Goal: Transaction & Acquisition: Purchase product/service

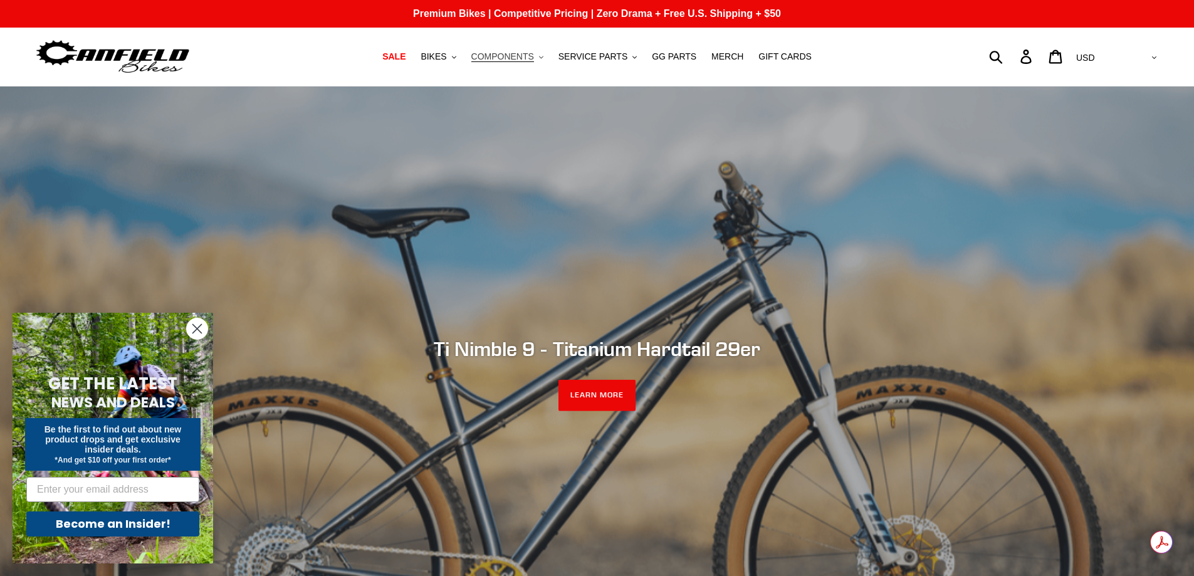
click at [544, 59] on icon ".cls-1{fill:#231f20}" at bounding box center [541, 57] width 4 height 4
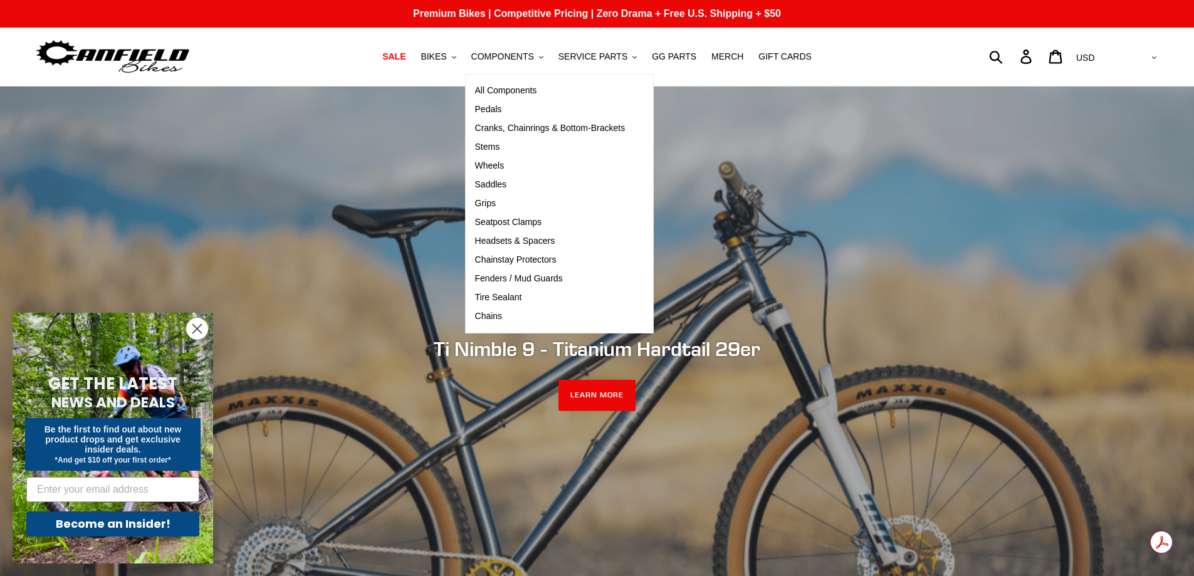
click at [981, 52] on div "Submit Search Log in Cart 0 items Currency AED AFN ALL AMD ANG AUD AWG AZN [GEO…" at bounding box center [1018, 57] width 281 height 28
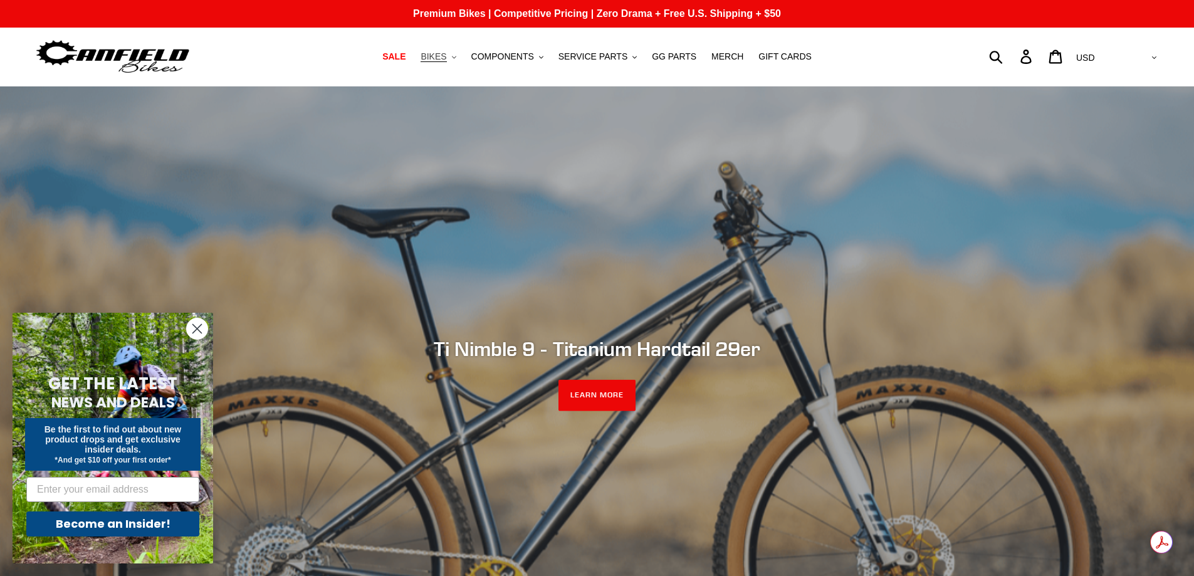
click at [462, 56] on button "BIKES .cls-1{fill:#231f20}" at bounding box center [438, 56] width 48 height 17
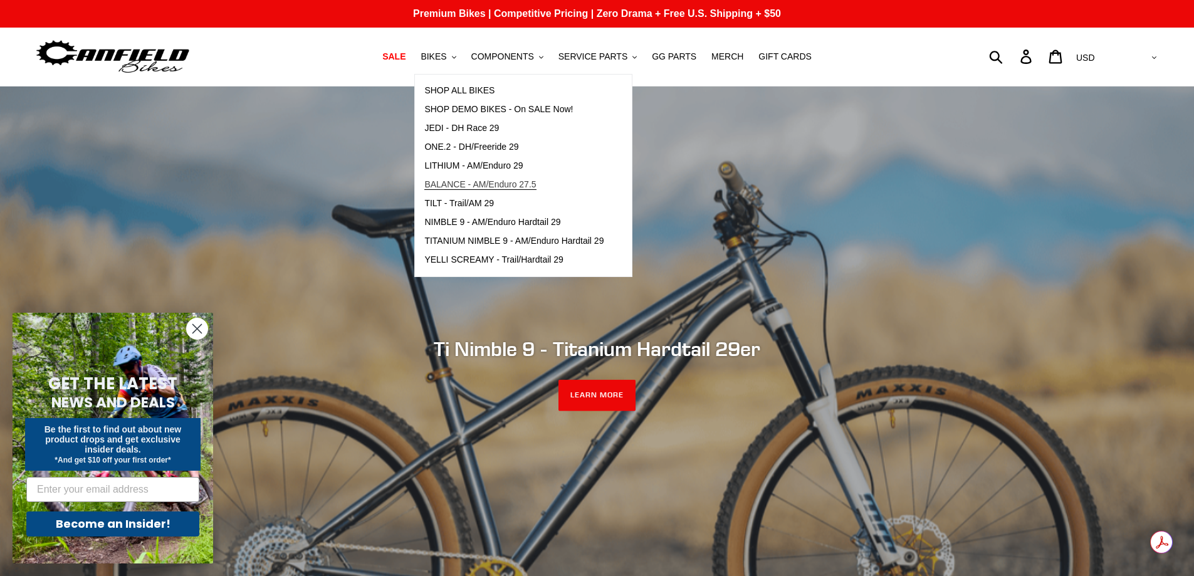
click at [503, 182] on span "BALANCE - AM/Enduro 27.5" at bounding box center [480, 184] width 112 height 11
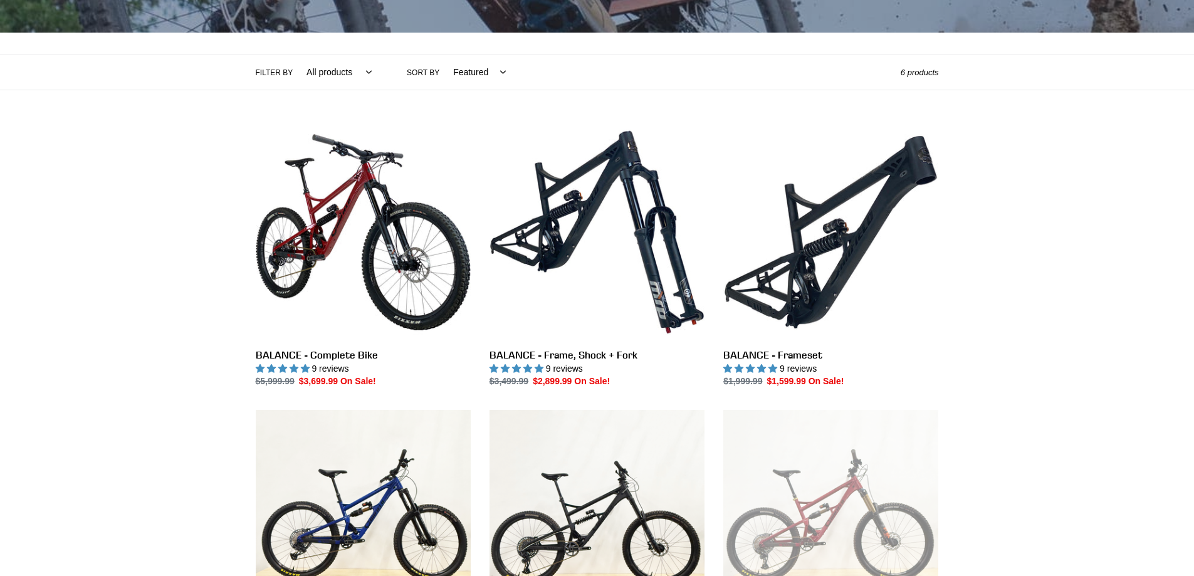
scroll to position [251, 0]
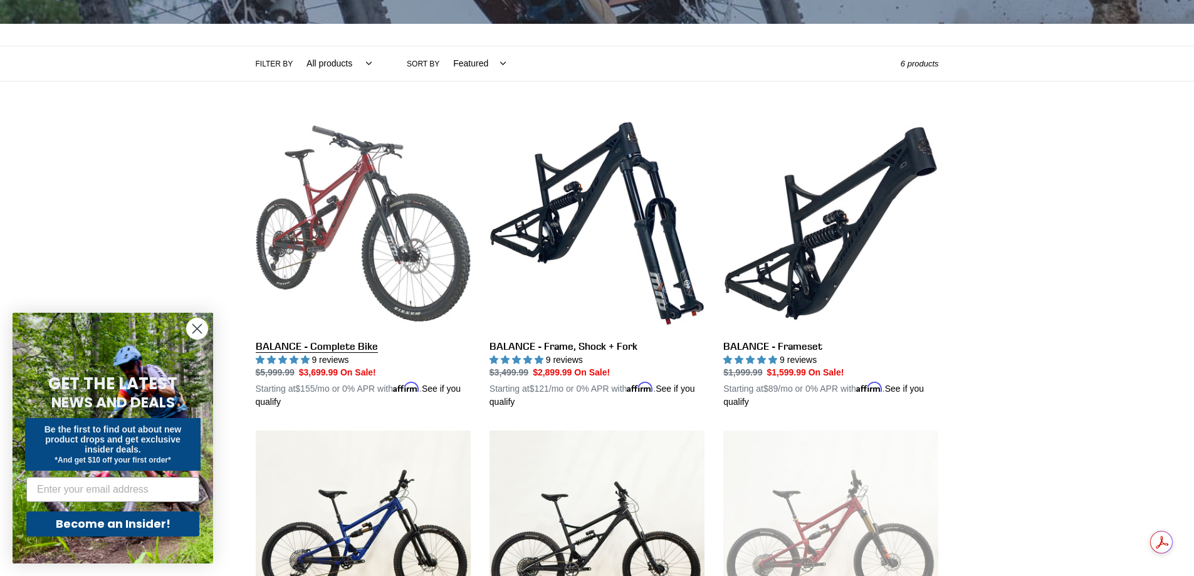
click at [340, 345] on link "BALANCE - Complete Bike" at bounding box center [363, 262] width 215 height 293
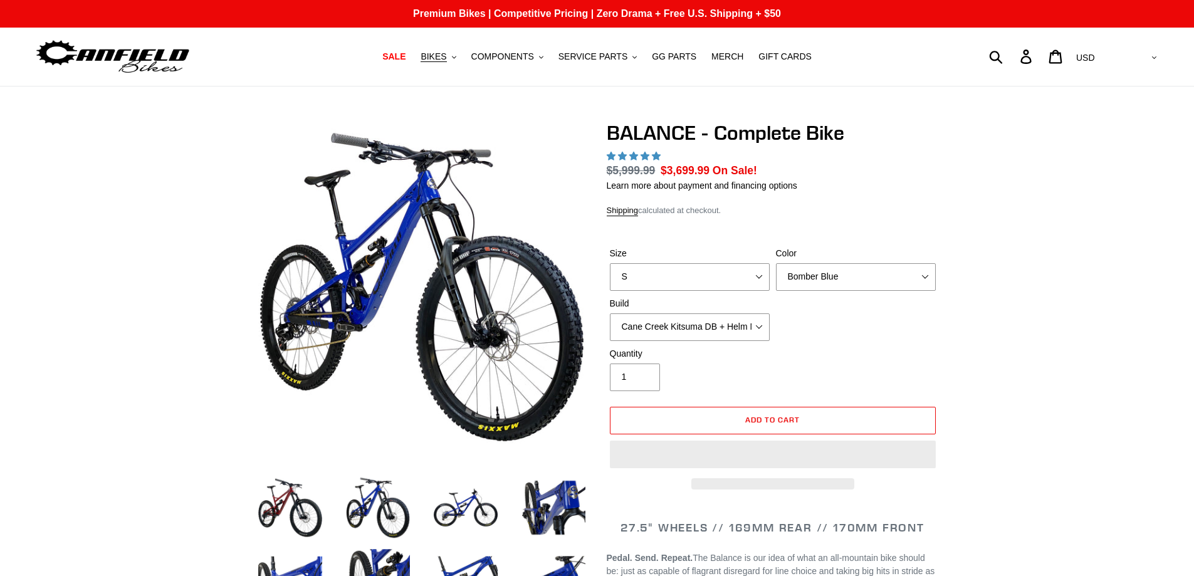
select select "highest-rating"
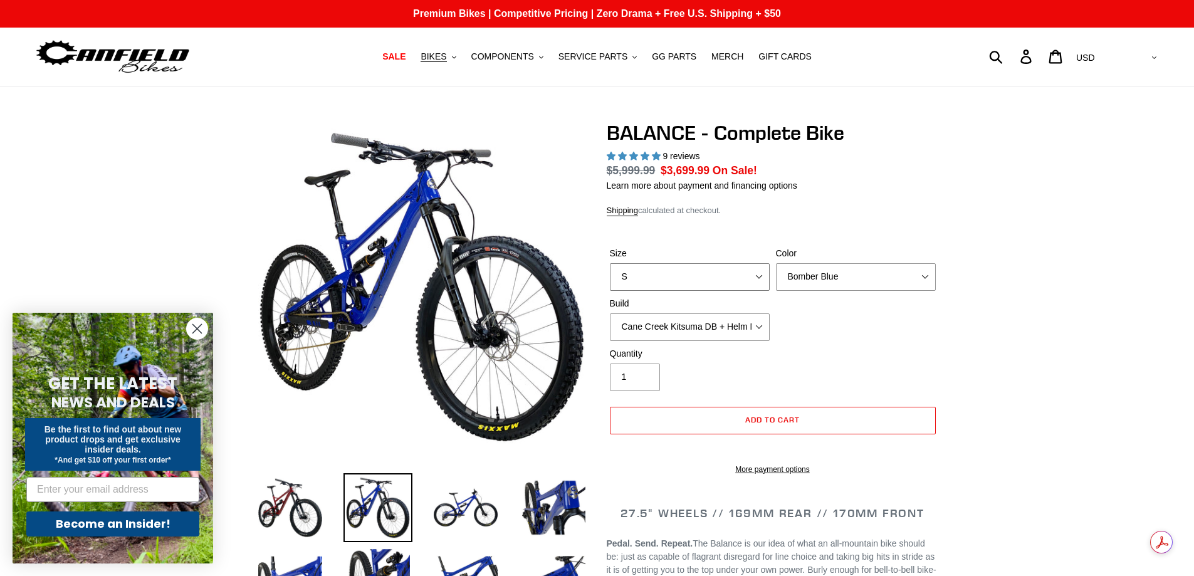
click at [764, 272] on select "S M L XL" at bounding box center [690, 277] width 160 height 28
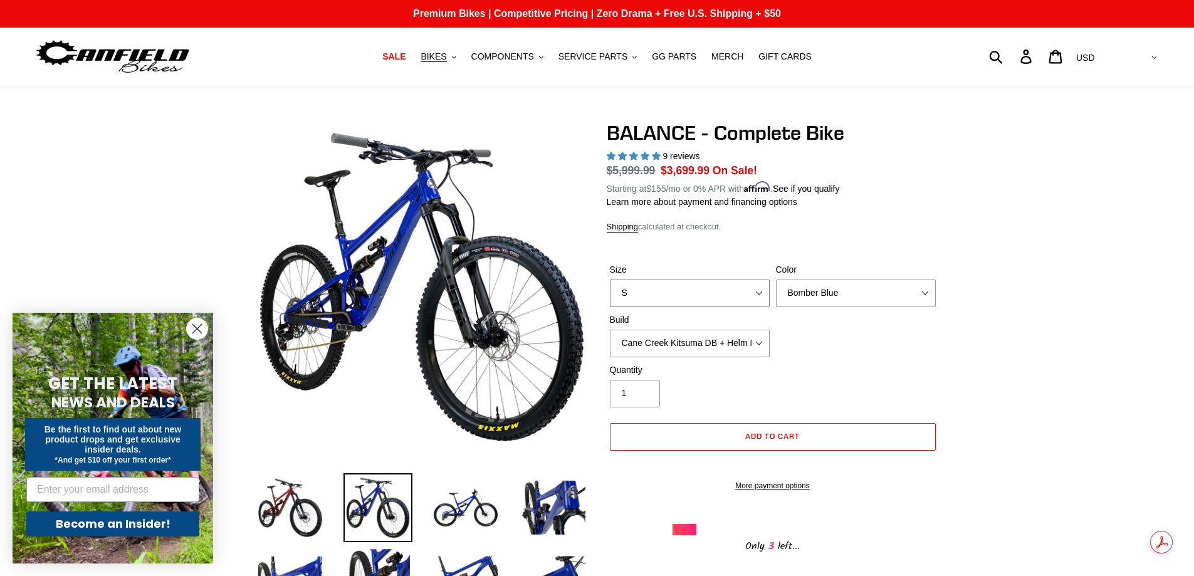
select select "L"
click at [610, 280] on select "S M L XL" at bounding box center [690, 294] width 160 height 28
click at [844, 302] on select "Bomber Blue Goat's Blood Stealth Black" at bounding box center [856, 294] width 160 height 28
select select "Stealth Black"
click at [776, 280] on select "Bomber Blue Goat's Blood Stealth Black" at bounding box center [856, 294] width 160 height 28
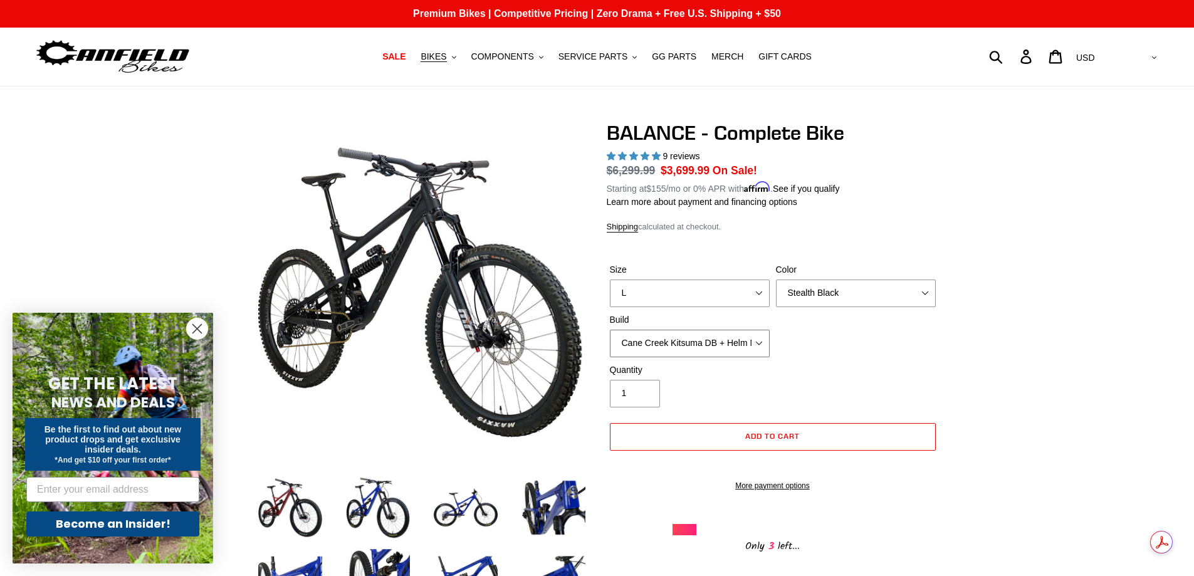
click at [758, 344] on select "Cane Creek Kitsuma DB + Helm MKII + SRAM GX Cane Creek Kitsuma DB + Helm MKII +…" at bounding box center [690, 344] width 160 height 28
select select "RockShox Vivid ULT + Zeb ULT + SRAM GX"
click at [610, 330] on select "Cane Creek Kitsuma DB + Helm MKII + SRAM GX Cane Creek Kitsuma DB + Helm MKII +…" at bounding box center [690, 344] width 160 height 28
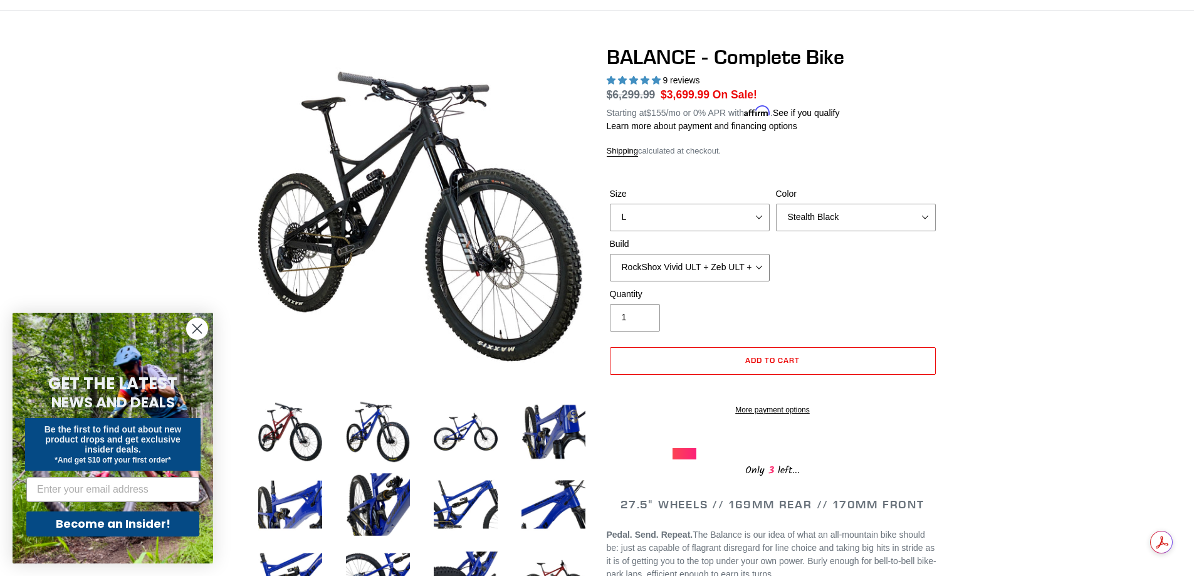
scroll to position [63, 0]
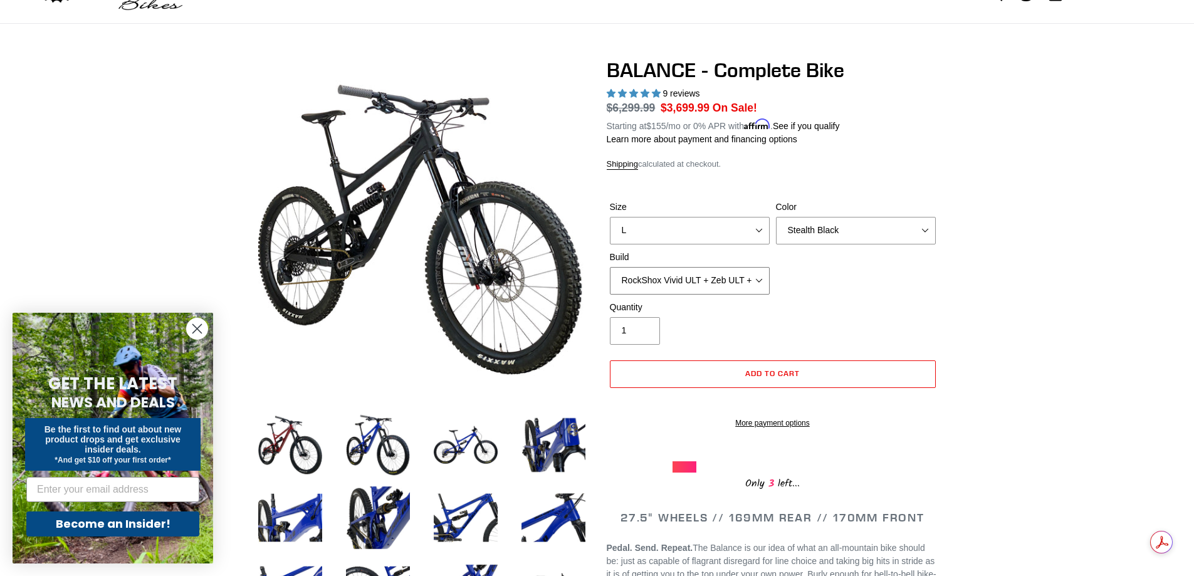
click at [758, 284] on select "Cane Creek Kitsuma DB + Helm MKII + SRAM GX Cane Creek Kitsuma DB + Helm MKII +…" at bounding box center [690, 281] width 160 height 28
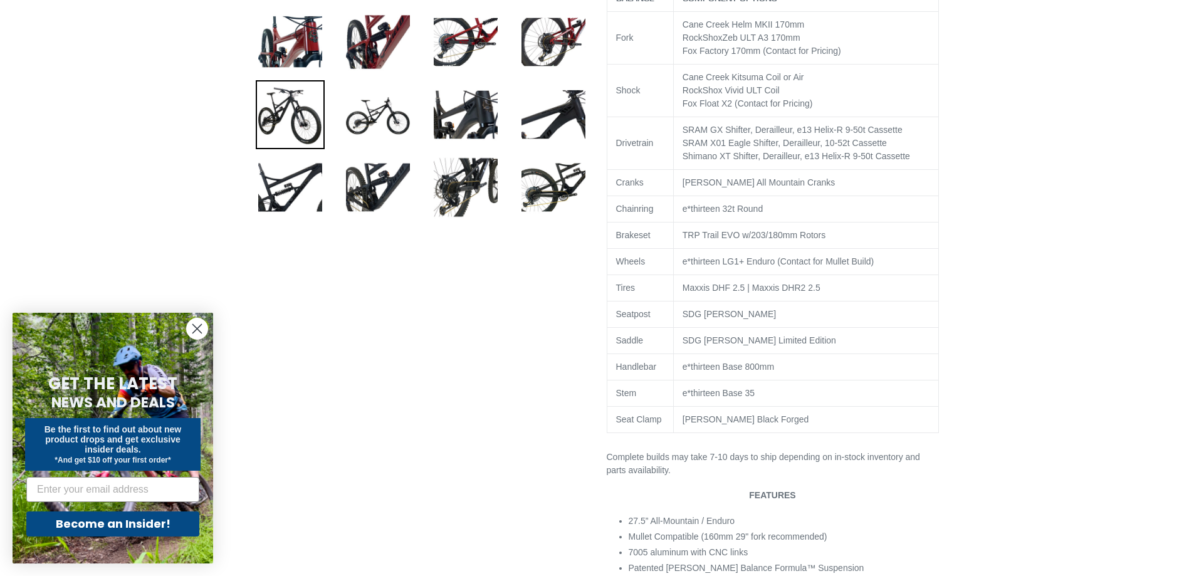
scroll to position [690, 0]
